Goal: Information Seeking & Learning: Learn about a topic

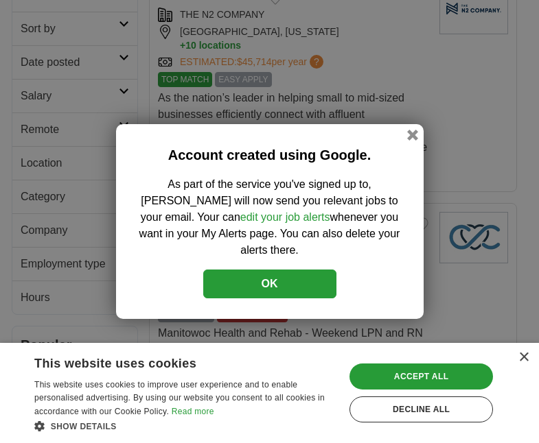
scroll to position [309, 0]
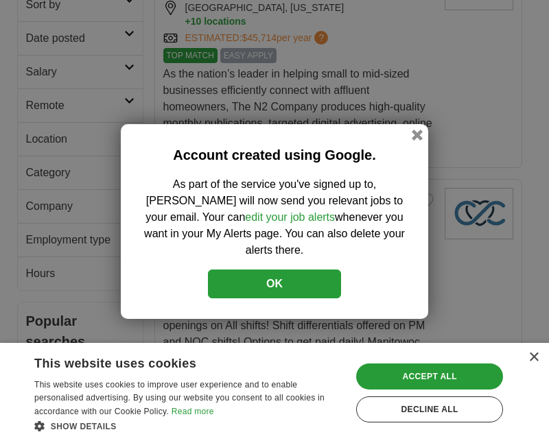
click at [410, 139] on div "Account created using Google. As part of the service you've signed up to, Adzun…" at bounding box center [274, 221] width 307 height 195
click at [416, 155] on div "Account created using Google. As part of the service you've signed up to, Adzun…" at bounding box center [274, 221] width 307 height 195
click at [416, 143] on button "button" at bounding box center [417, 135] width 15 height 15
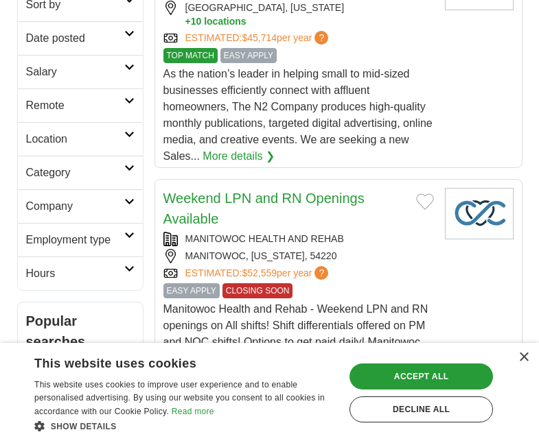
click at [416, 146] on div "As the nation’s leader in helping small to mid-sized businesses efficiently con…" at bounding box center [298, 115] width 270 height 99
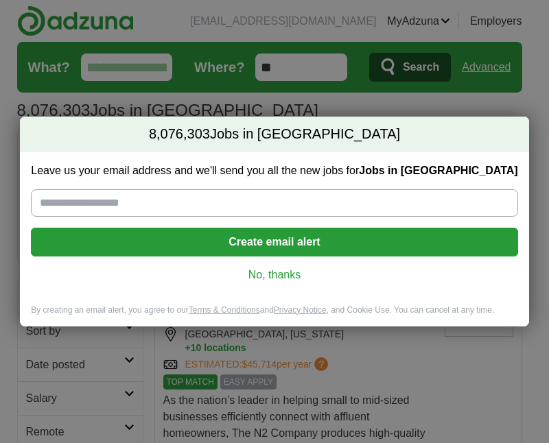
click at [269, 277] on link "No, thanks" at bounding box center [274, 275] width 465 height 15
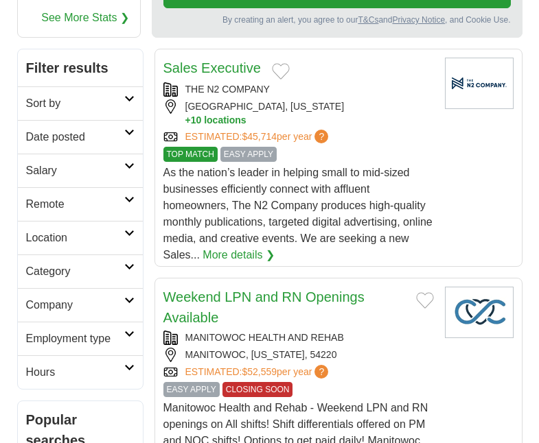
scroll to position [135, 0]
